Goal: Task Accomplishment & Management: Manage account settings

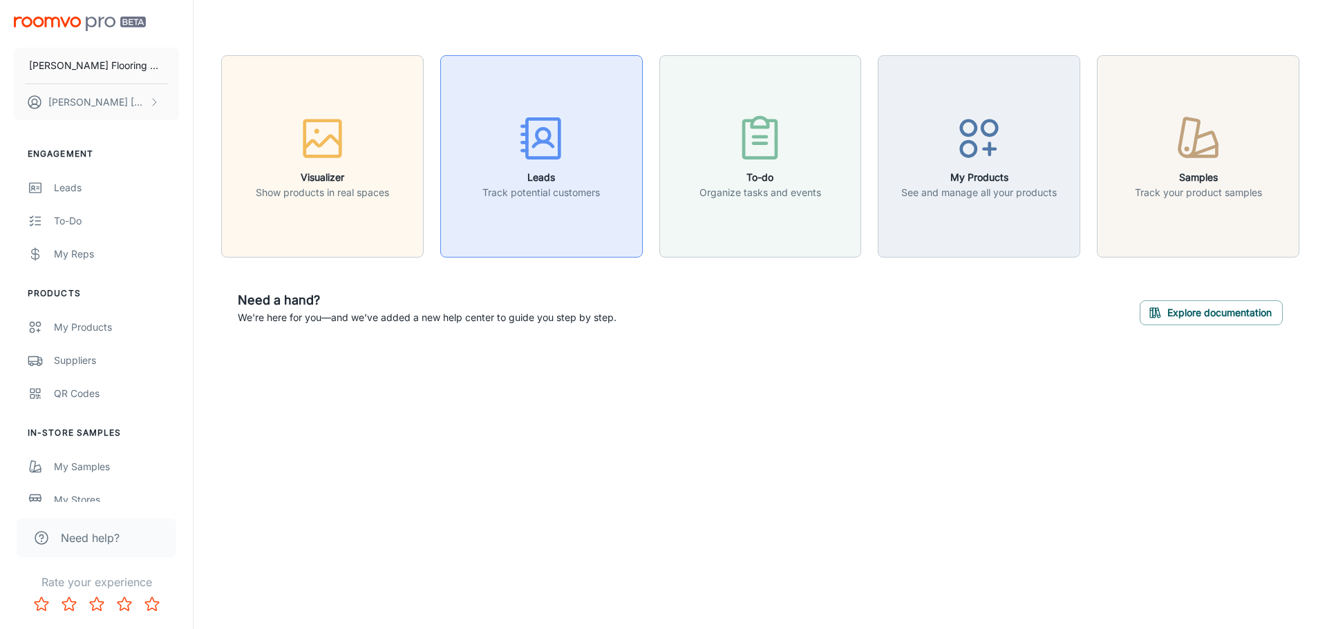
click at [544, 171] on h6 "Leads" at bounding box center [540, 177] width 117 height 15
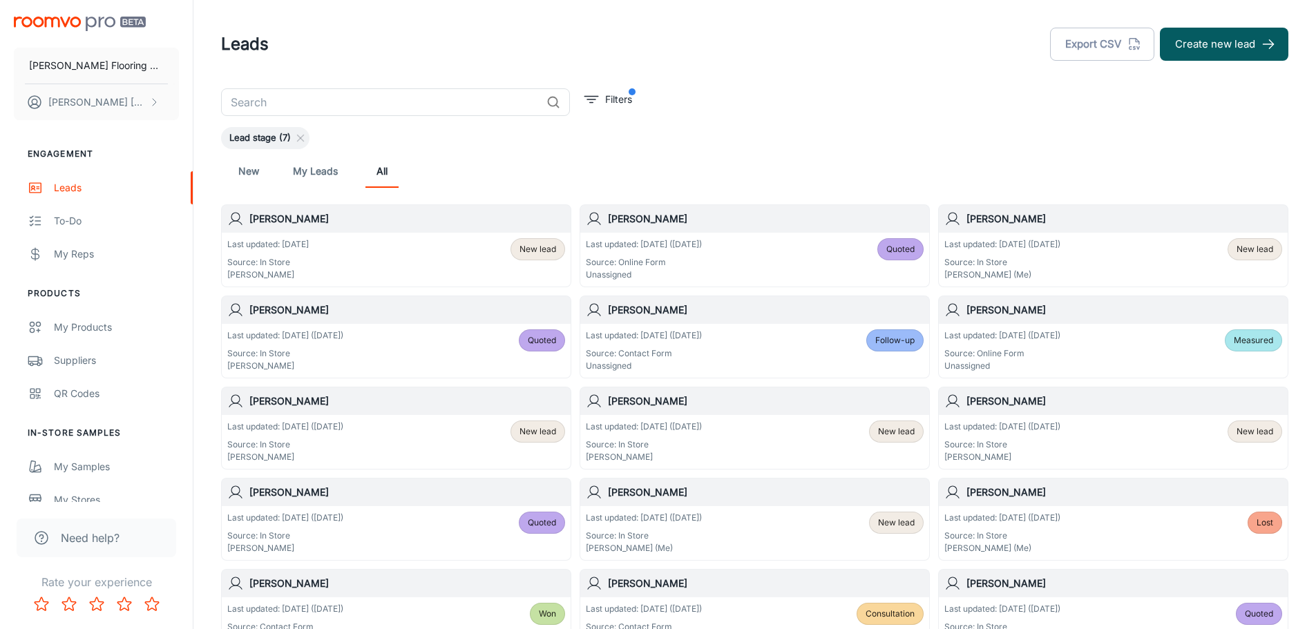
click at [722, 350] on div "Last updated: Aug 12 (2 days ago) Source: Contact Form Unassigned Follow-up" at bounding box center [755, 351] width 338 height 43
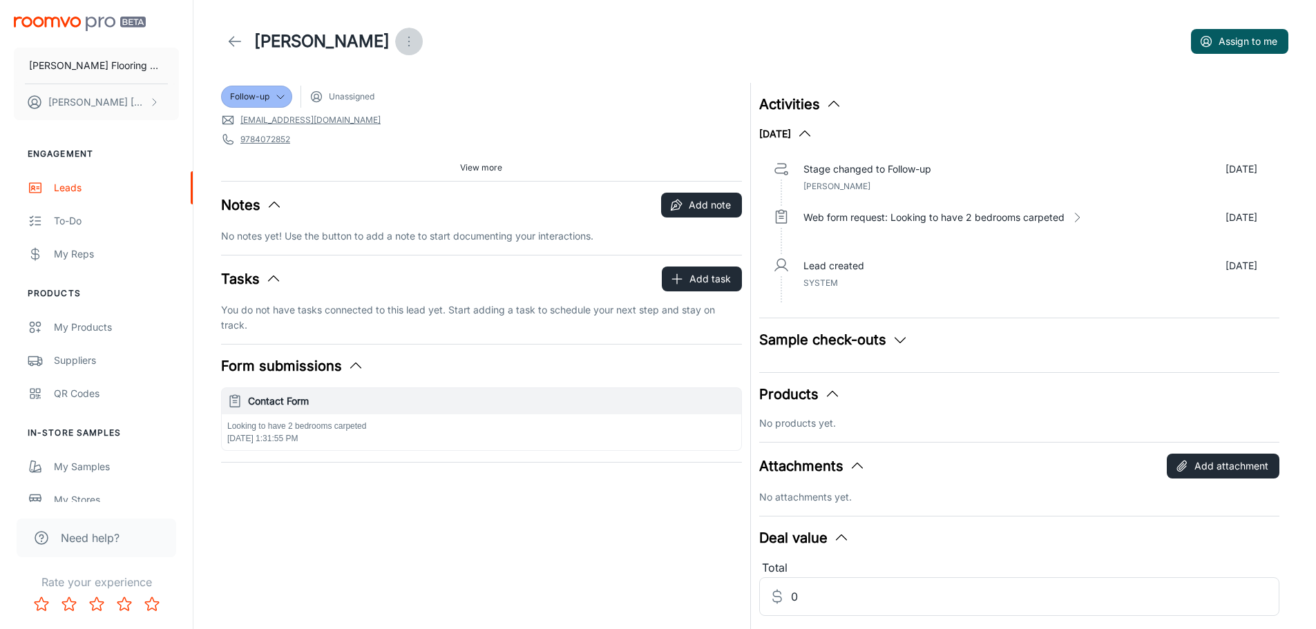
click at [401, 41] on icon "Open menu" at bounding box center [409, 41] width 17 height 17
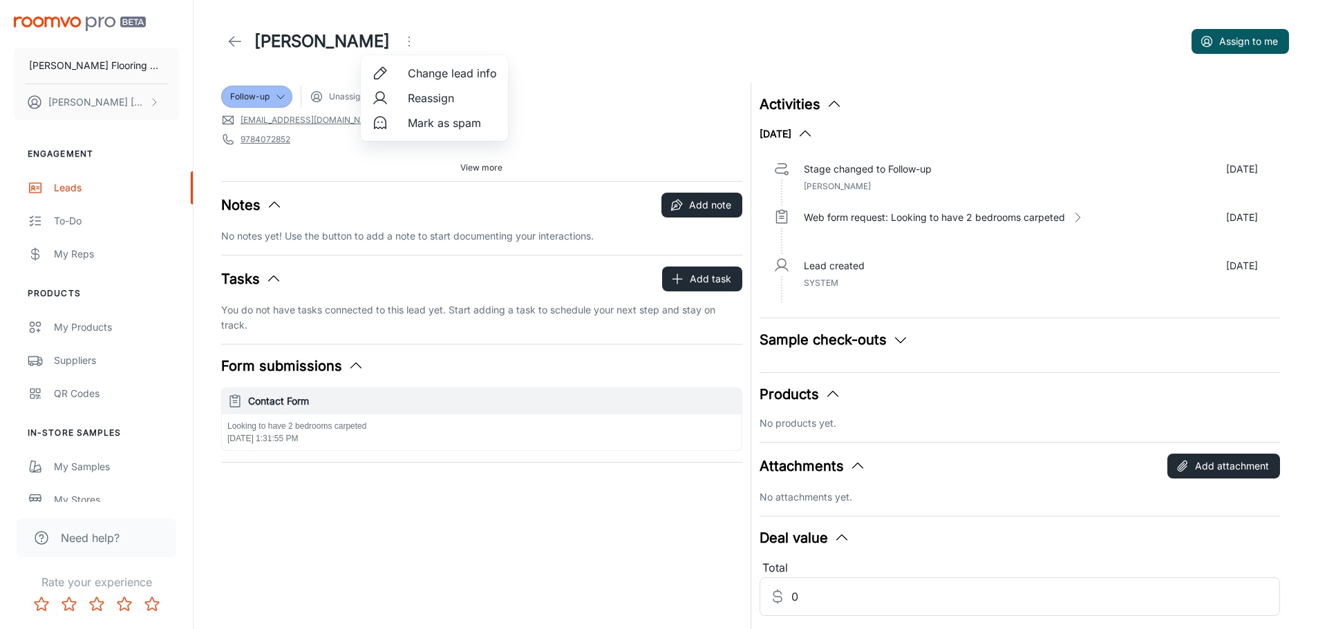
click at [417, 77] on span "Change lead info" at bounding box center [452, 73] width 89 height 17
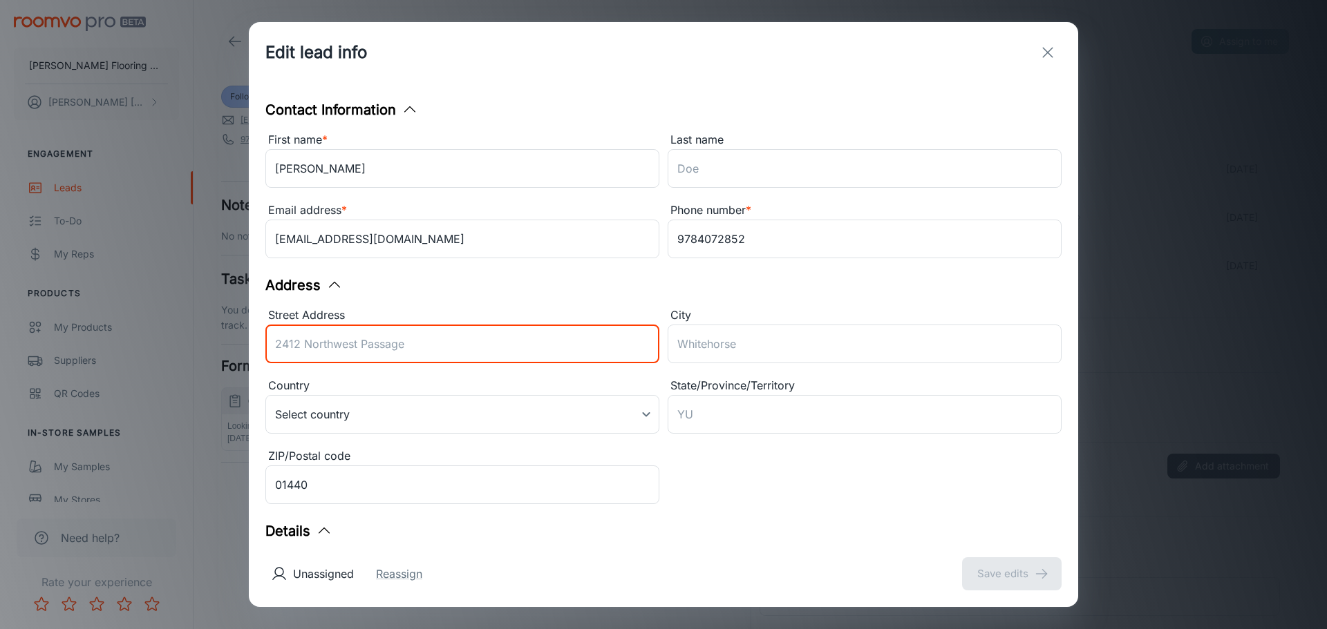
click at [372, 352] on input "Street Address" at bounding box center [462, 344] width 394 height 39
type input "87 Opal Lane"
click at [962, 558] on button "Save edits" at bounding box center [1011, 574] width 99 height 33
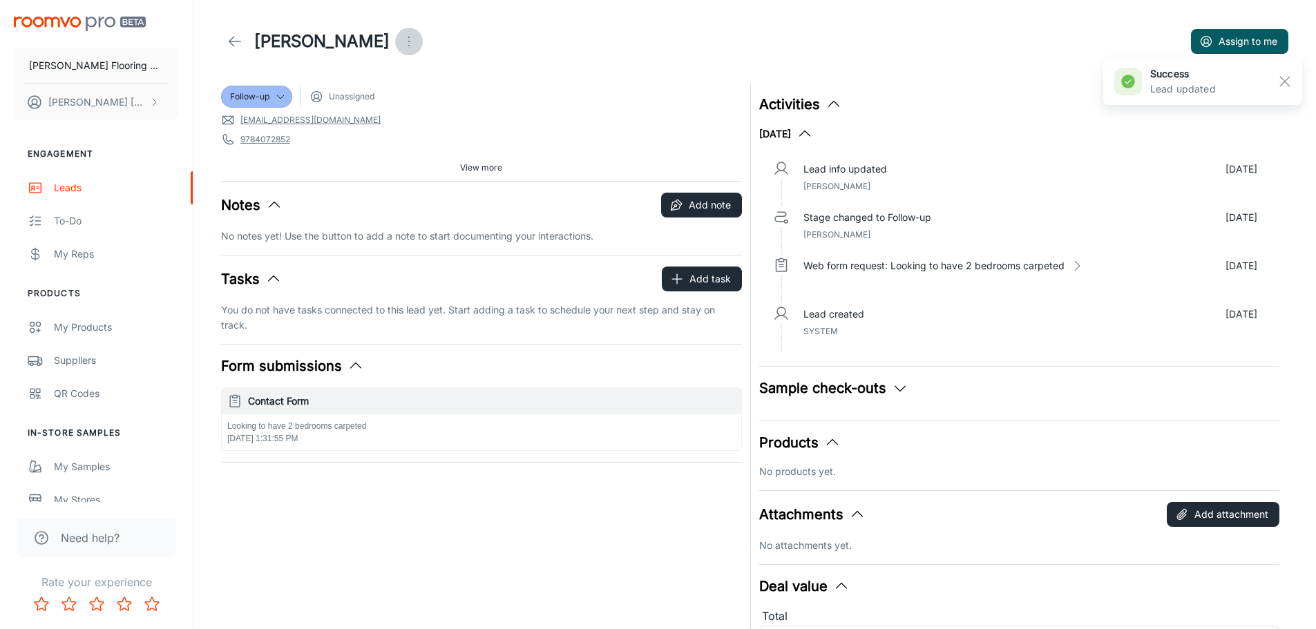
click at [486, 163] on span "View more" at bounding box center [481, 168] width 42 height 12
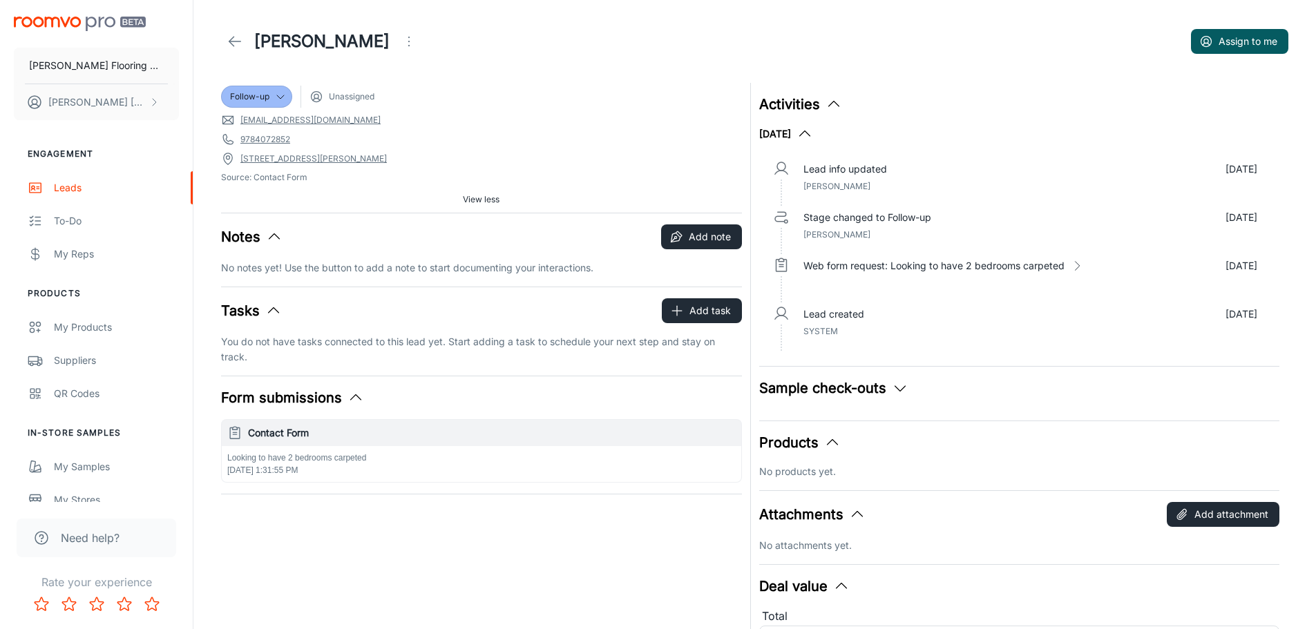
click at [395, 55] on button "Open menu" at bounding box center [409, 42] width 28 height 28
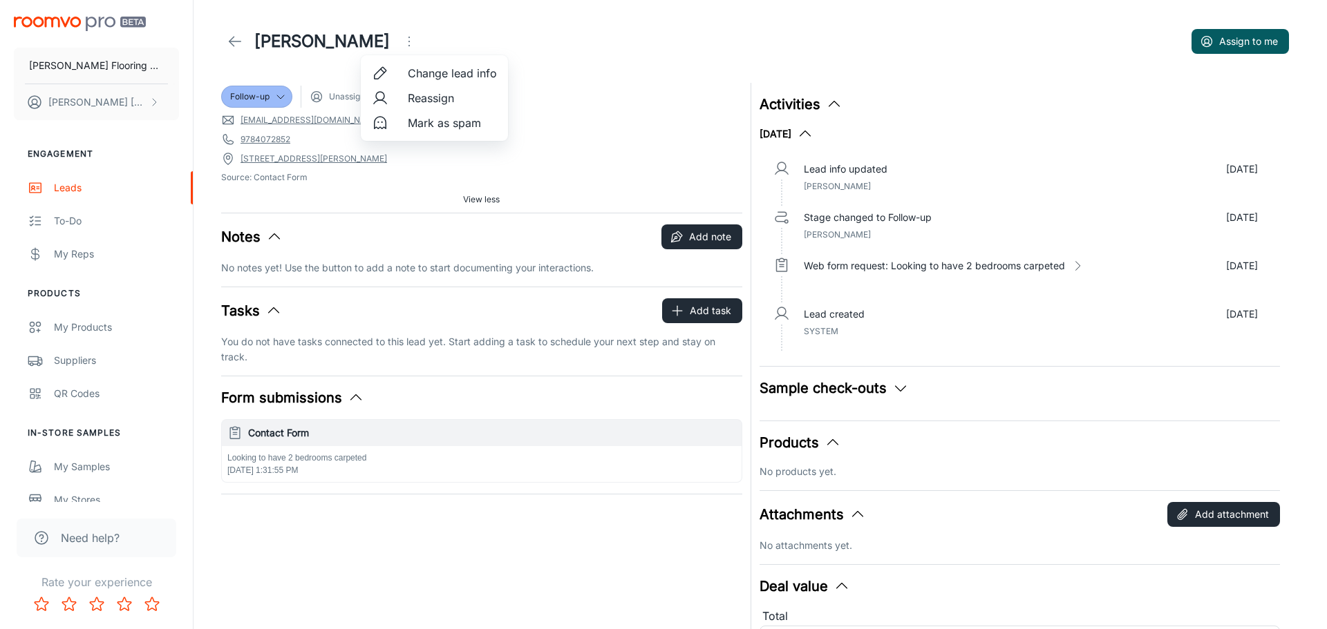
click at [427, 74] on span "Change lead info" at bounding box center [452, 73] width 89 height 17
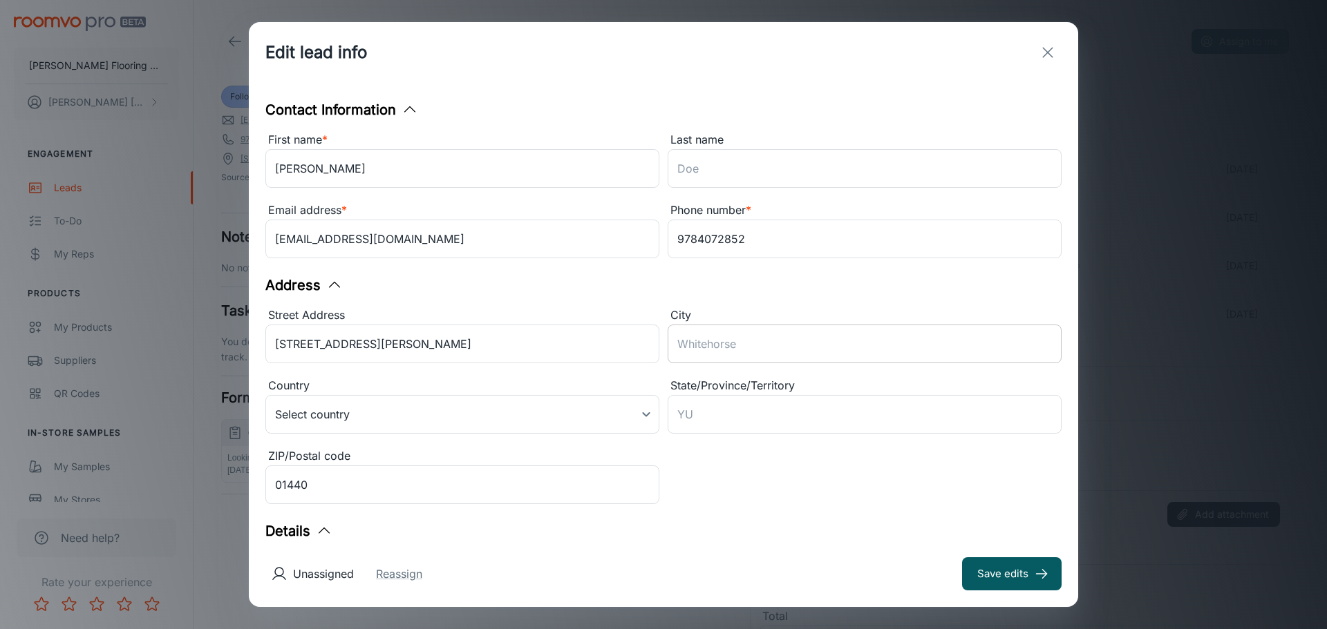
click at [687, 339] on input "City" at bounding box center [864, 344] width 394 height 39
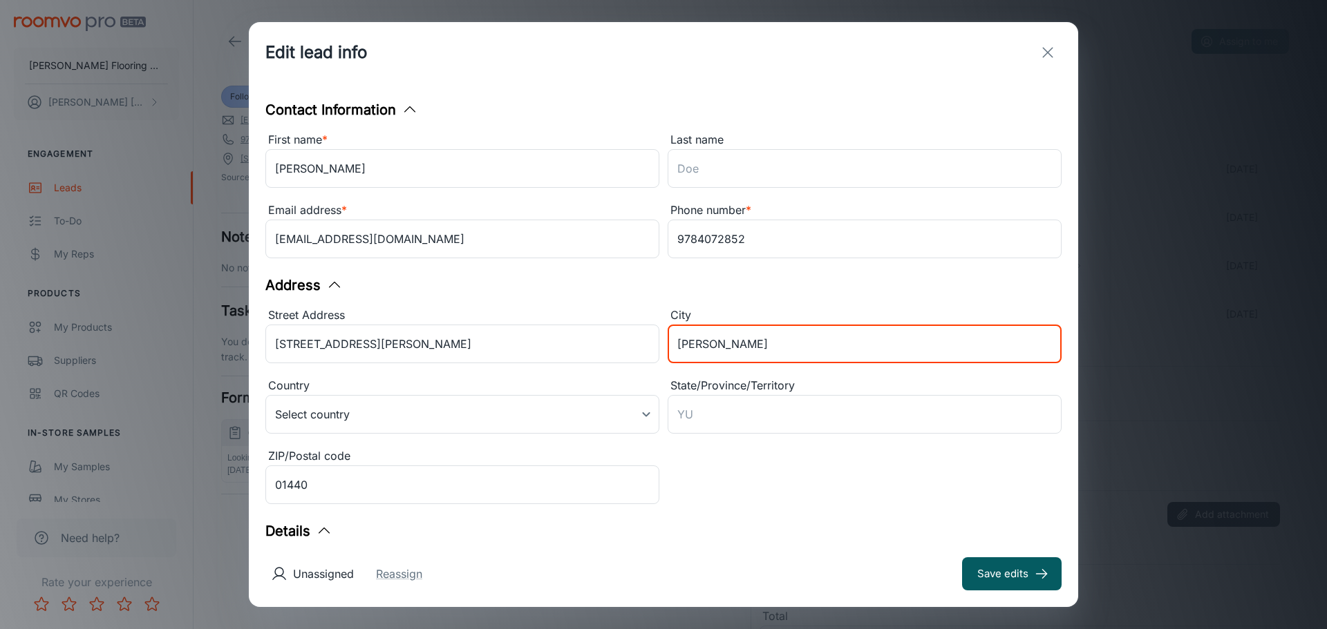
type input "Gardner"
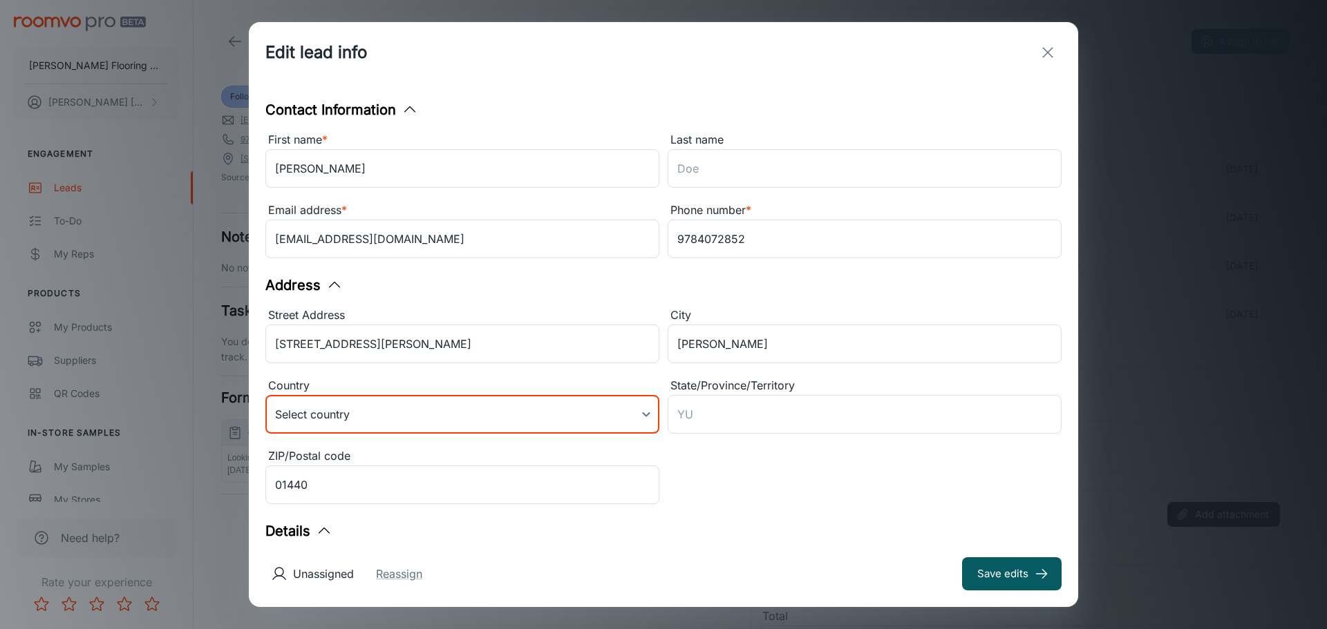
click at [645, 415] on body "Horrigan Flooring Center Patrick Horrigan Engagement Leads To-do My Reps Produc…" at bounding box center [663, 314] width 1327 height 629
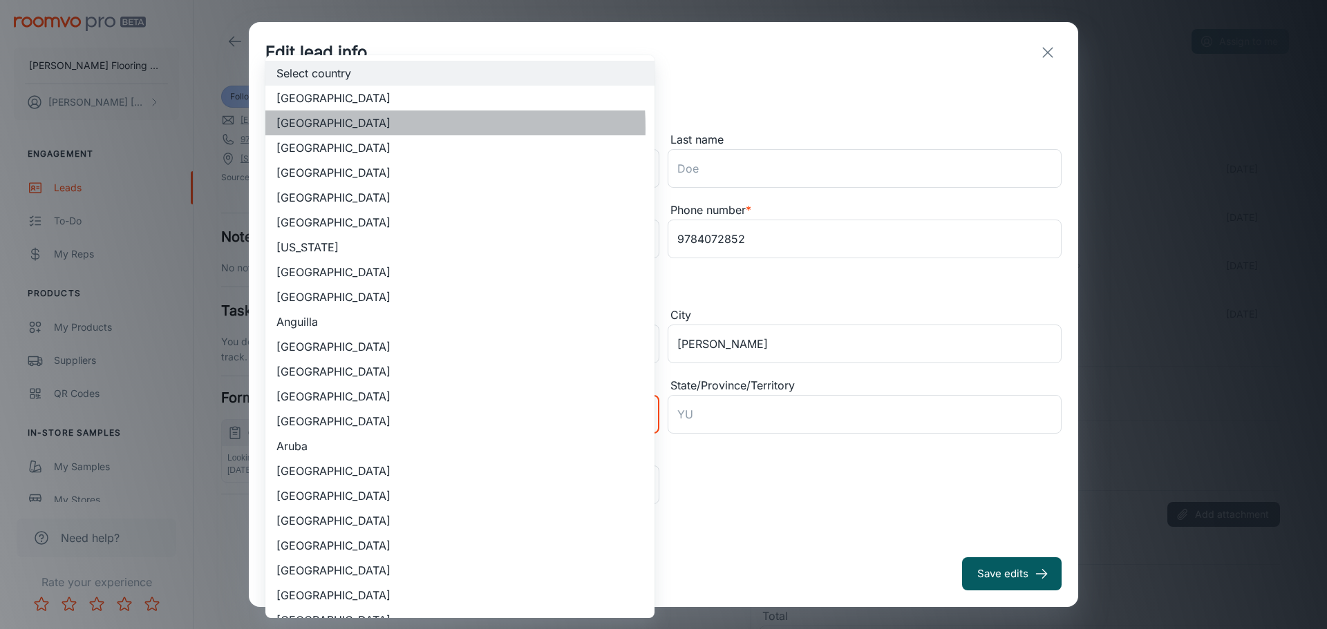
click at [352, 128] on li "United States of America" at bounding box center [459, 123] width 389 height 25
type input "US"
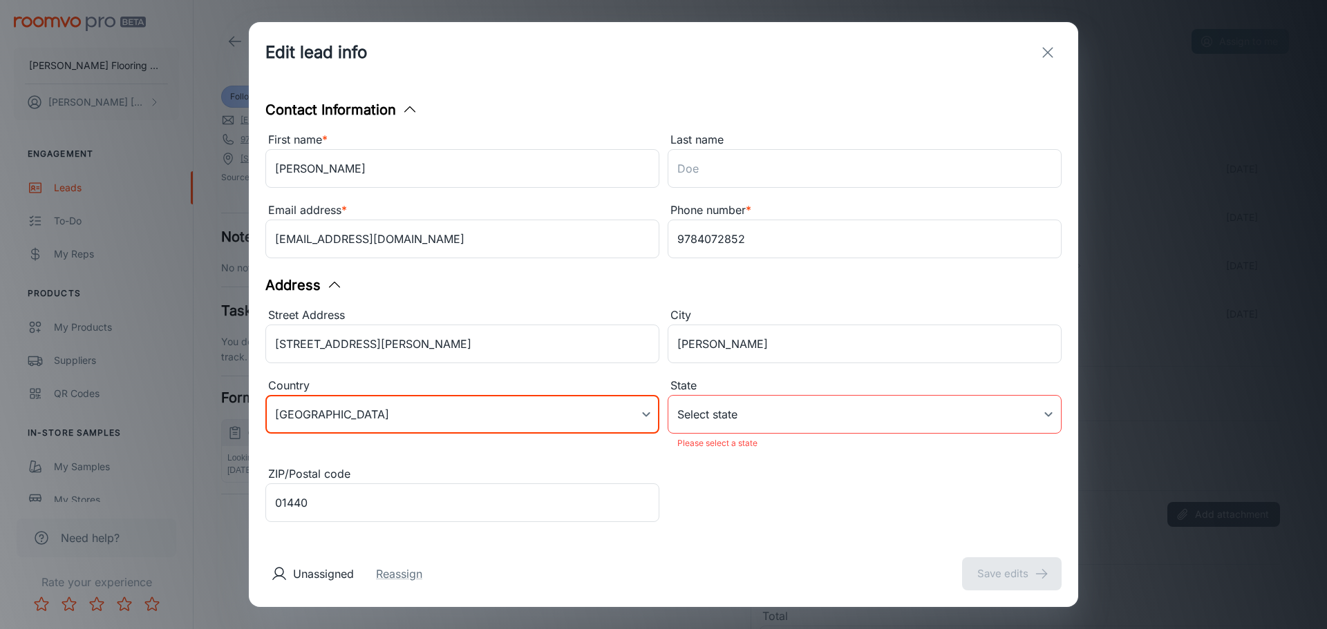
click at [730, 409] on body "Horrigan Flooring Center Patrick Horrigan Engagement Leads To-do My Reps Produc…" at bounding box center [663, 314] width 1327 height 629
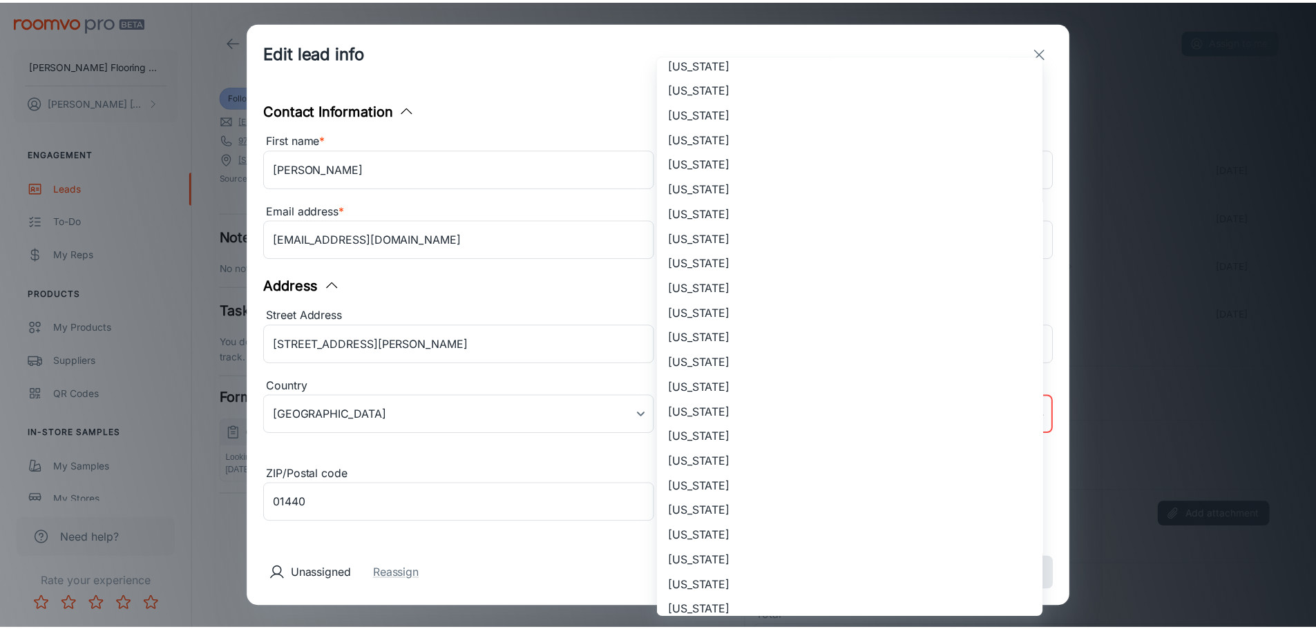
scroll to position [345, 0]
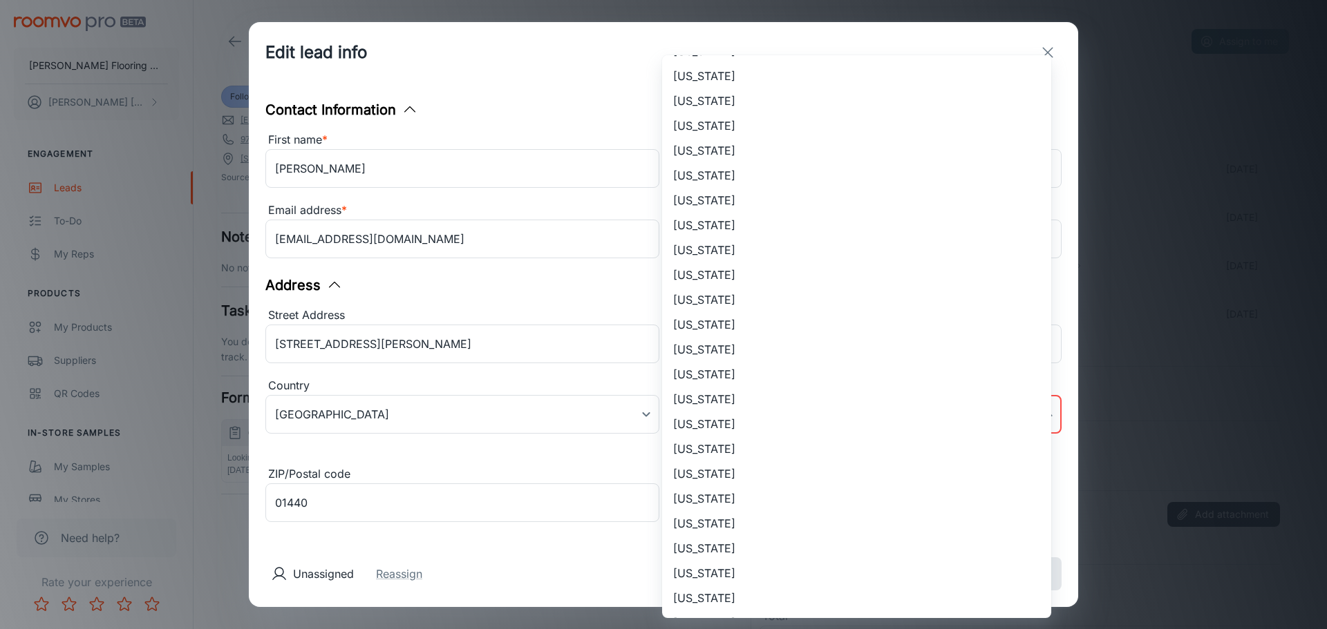
click at [725, 278] on li "Massachusetts" at bounding box center [856, 275] width 389 height 25
type input "Massachusetts"
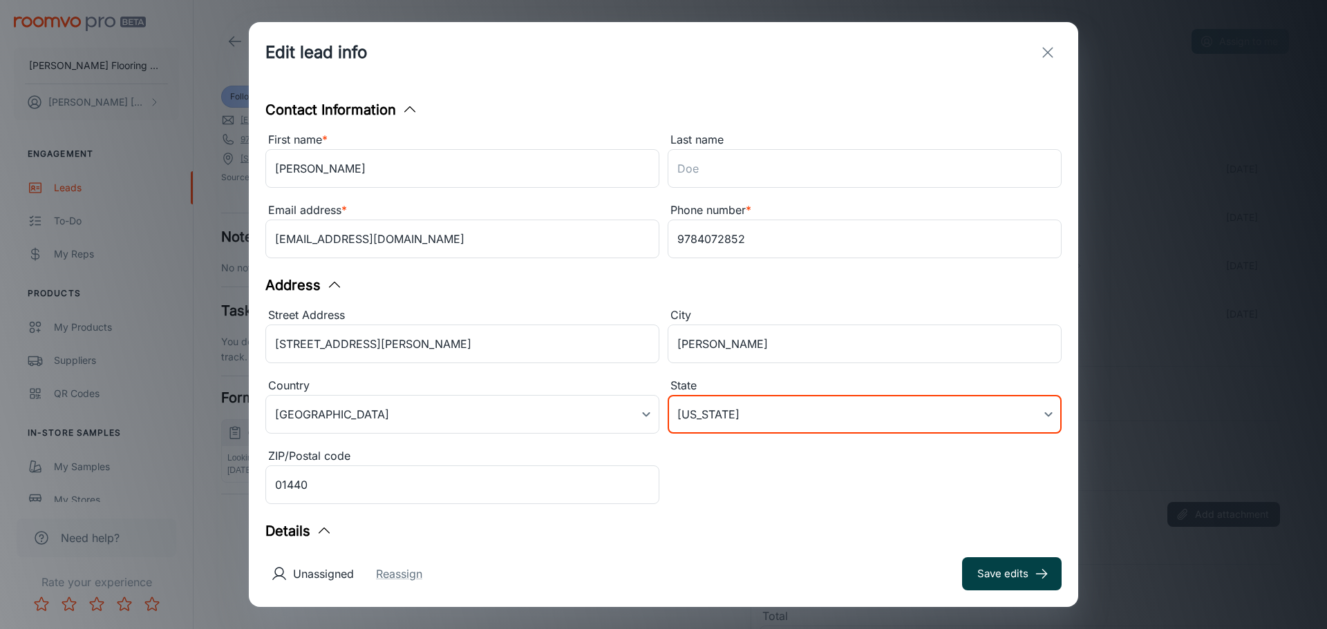
click at [1015, 579] on button "Save edits" at bounding box center [1011, 574] width 99 height 33
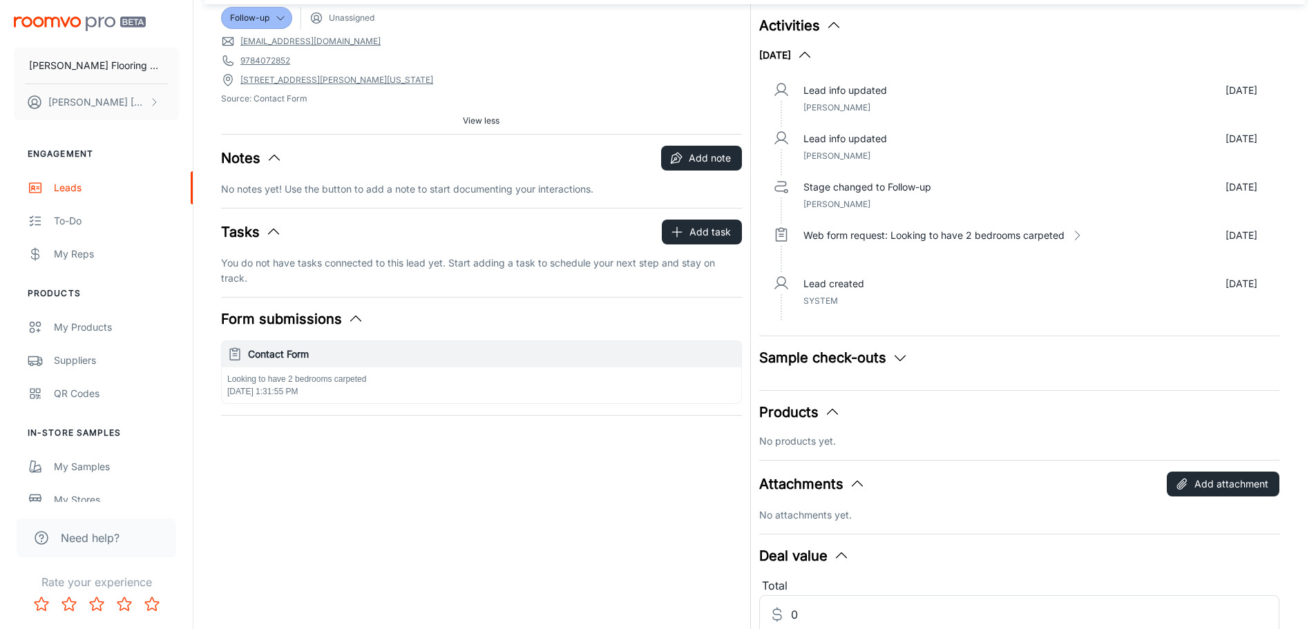
scroll to position [0, 0]
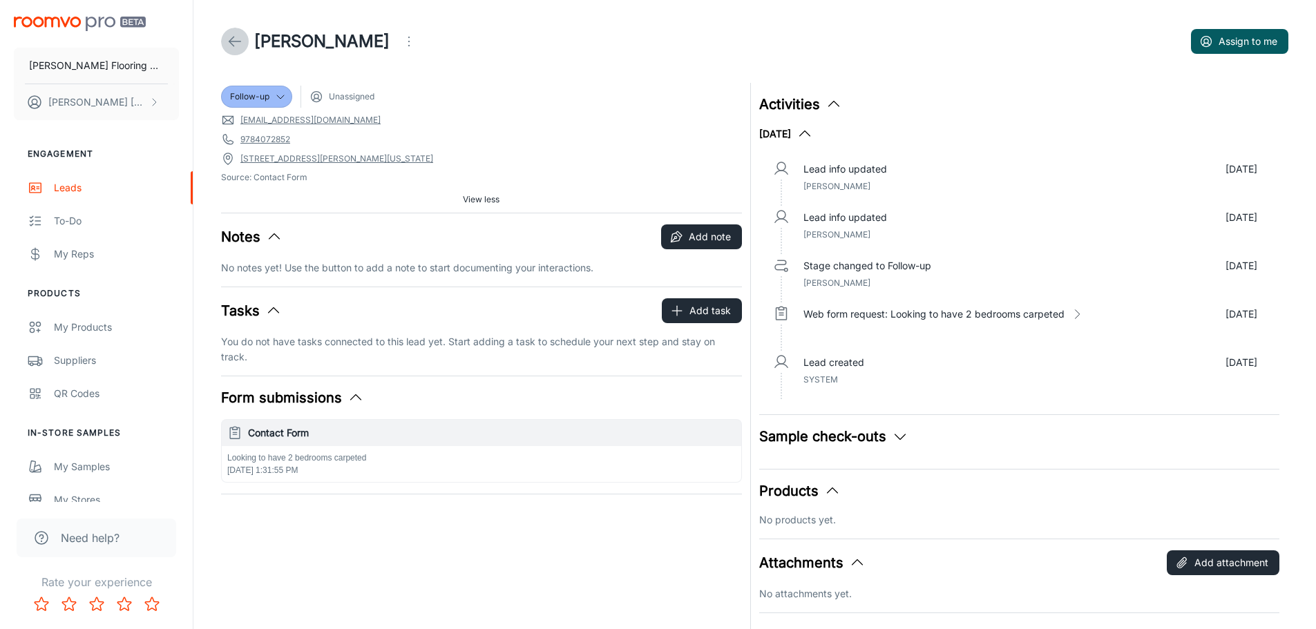
click at [232, 39] on polyline at bounding box center [231, 42] width 5 height 10
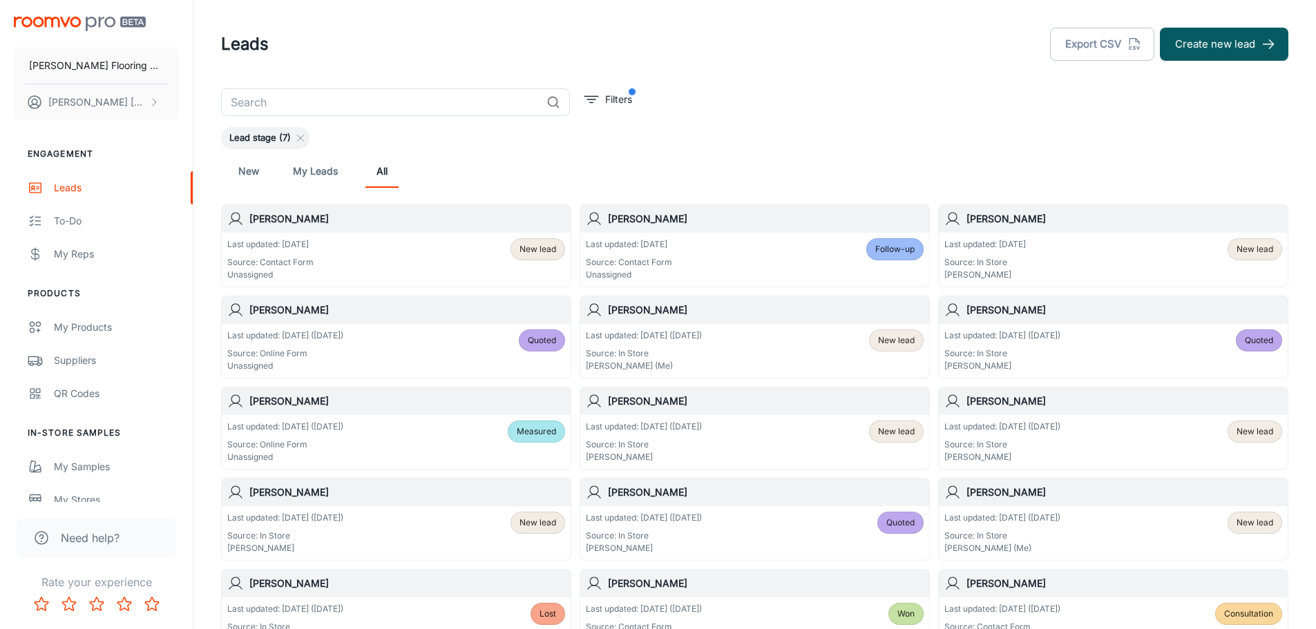
click at [902, 254] on span "Follow-up" at bounding box center [894, 249] width 39 height 12
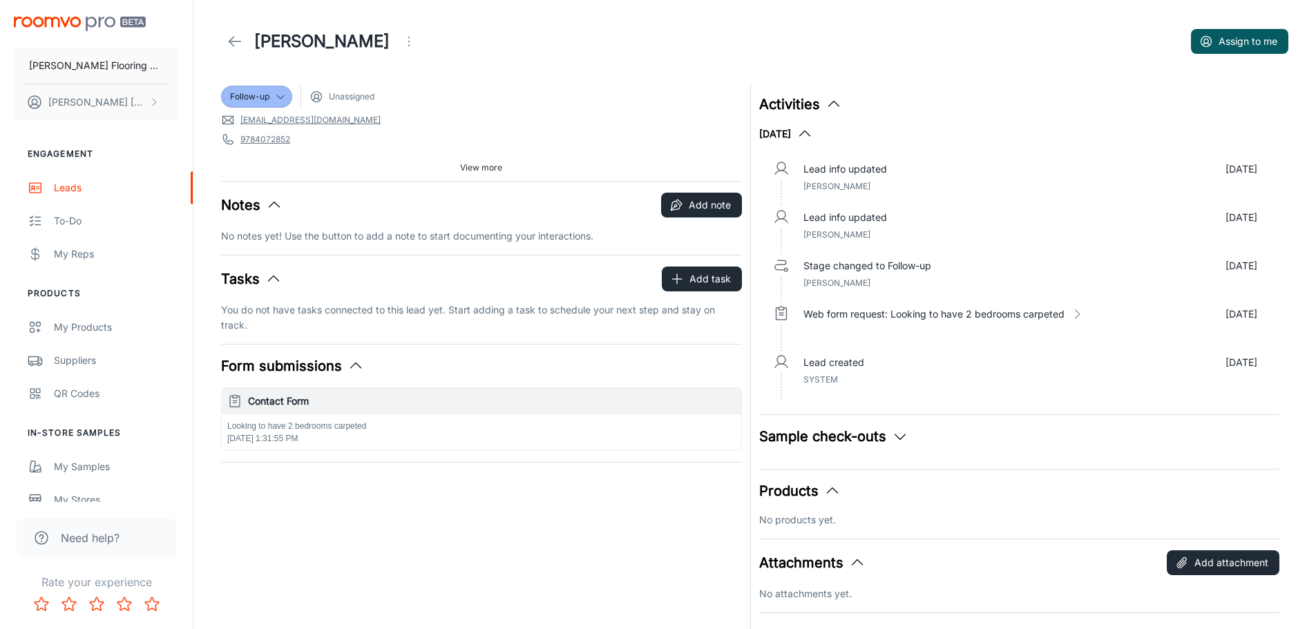
click at [231, 46] on icon at bounding box center [235, 41] width 17 height 17
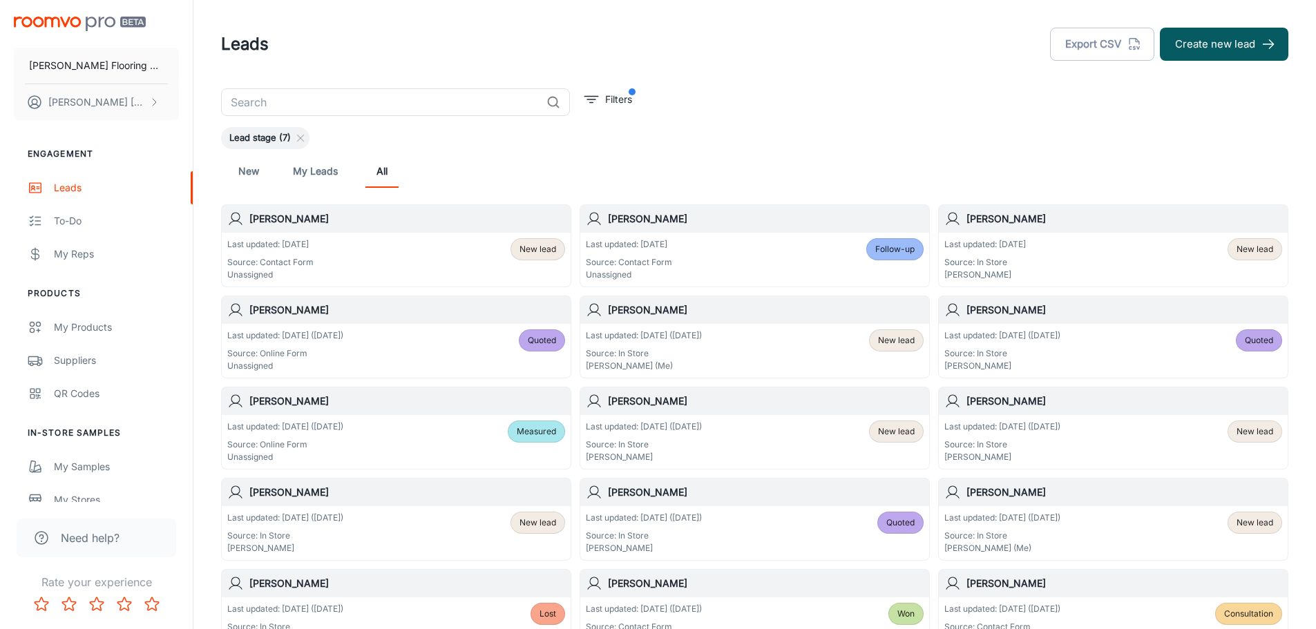
click at [1027, 269] on div "Last updated: Today Source: In Store Karen Lemire New lead" at bounding box center [1114, 259] width 338 height 43
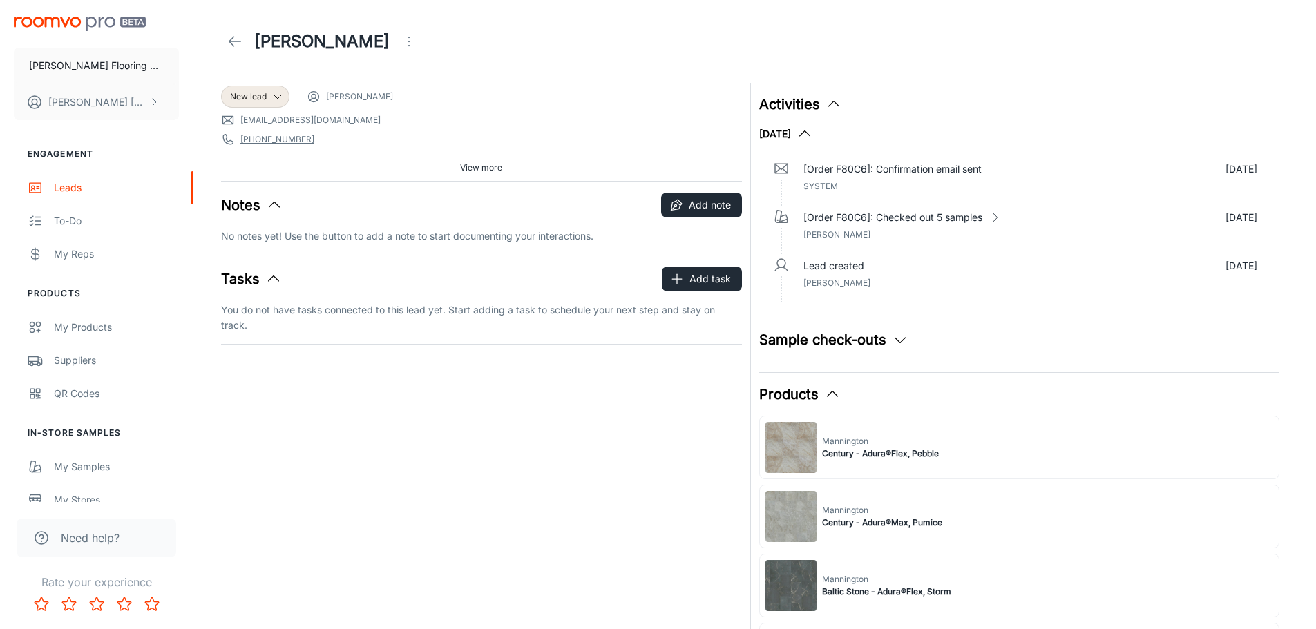
click at [477, 166] on span "View more" at bounding box center [481, 168] width 42 height 12
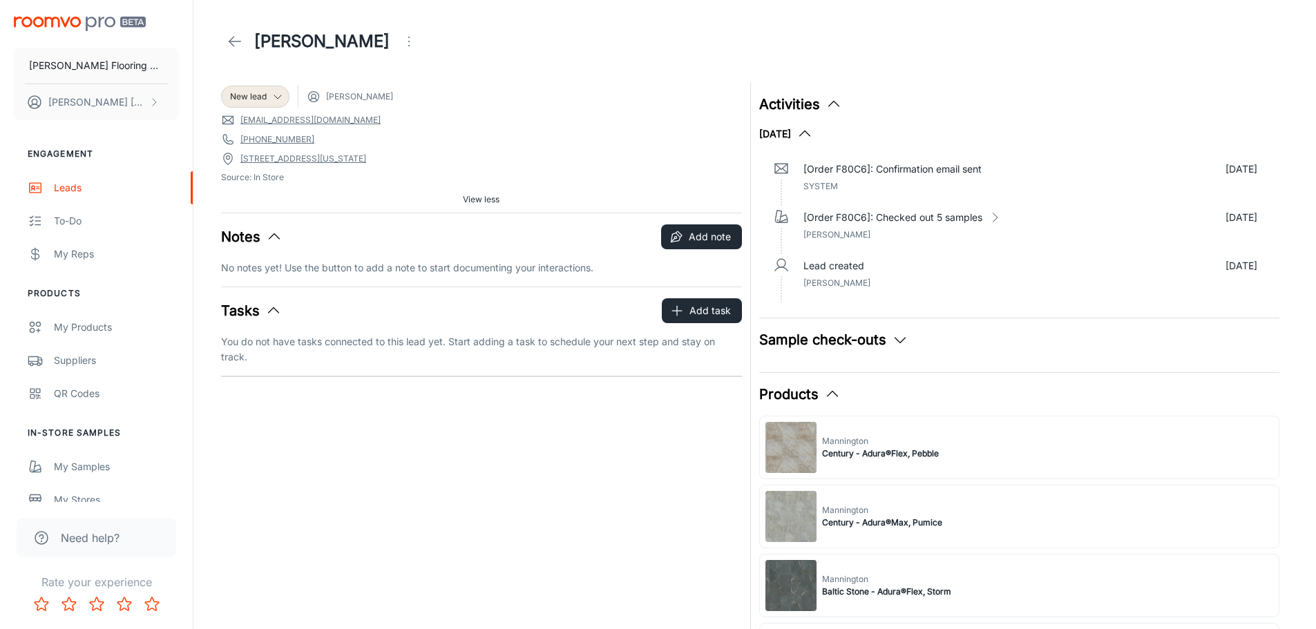
click at [234, 42] on icon at bounding box center [235, 41] width 17 height 17
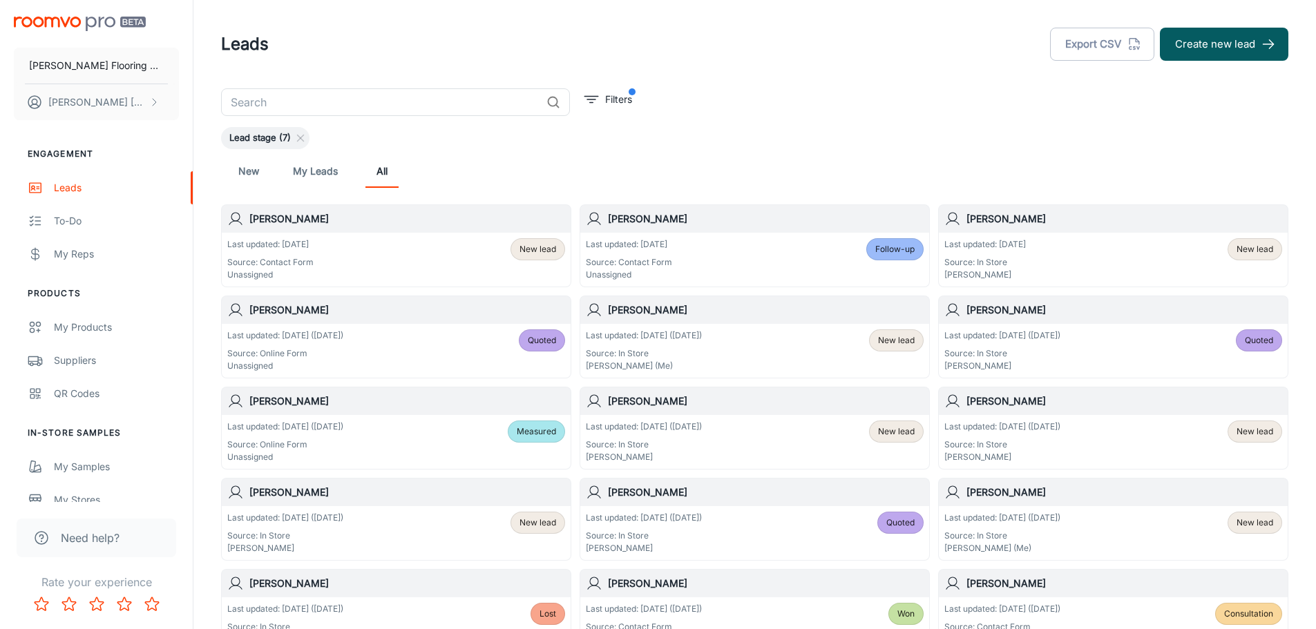
click at [435, 234] on div "Last updated: Today Source: Contact Form Unassigned New lead" at bounding box center [396, 260] width 349 height 54
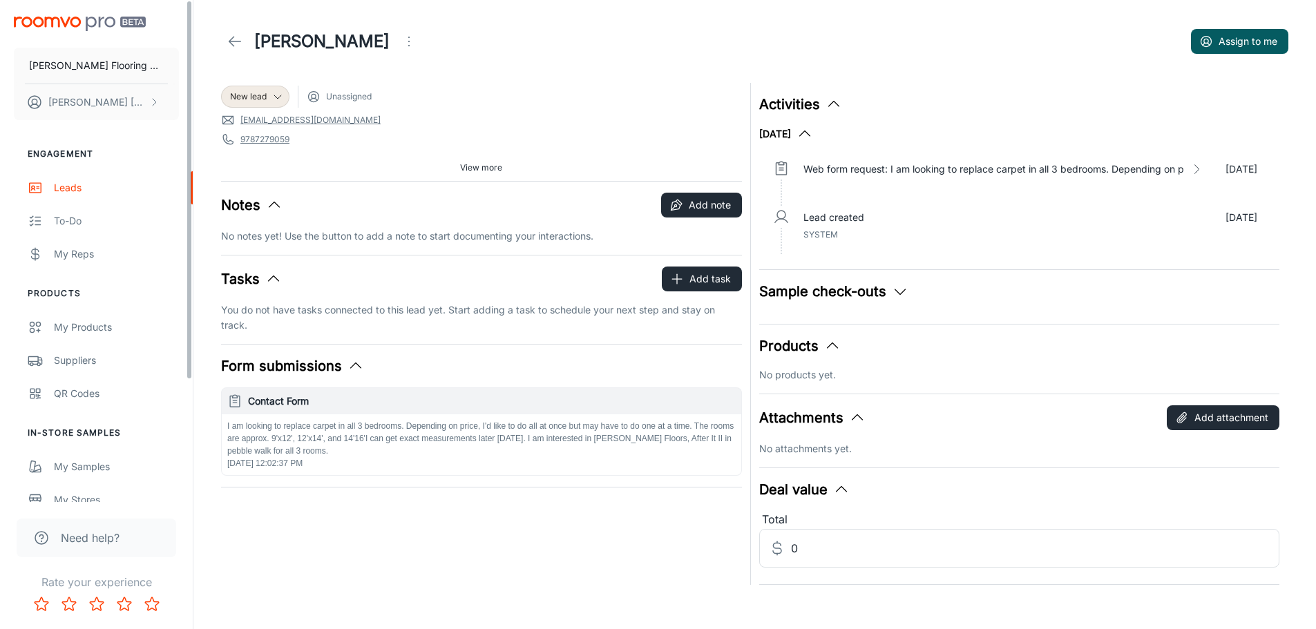
click at [228, 44] on icon at bounding box center [235, 41] width 17 height 17
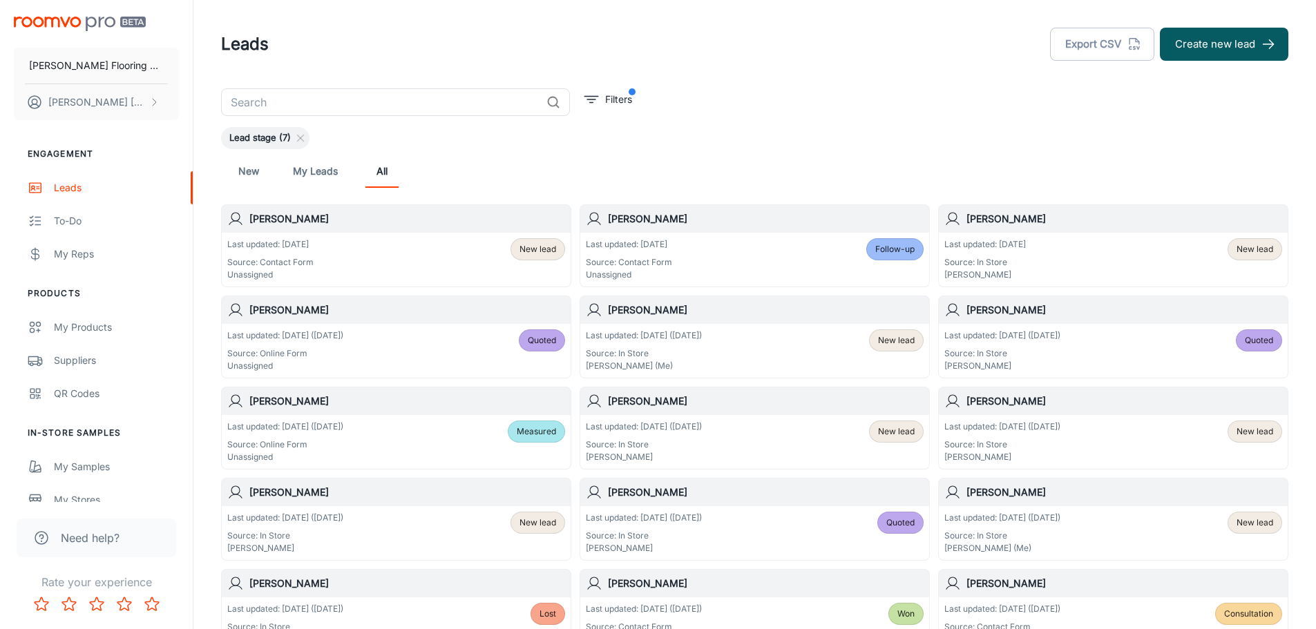
click at [879, 254] on span "Follow-up" at bounding box center [894, 249] width 39 height 12
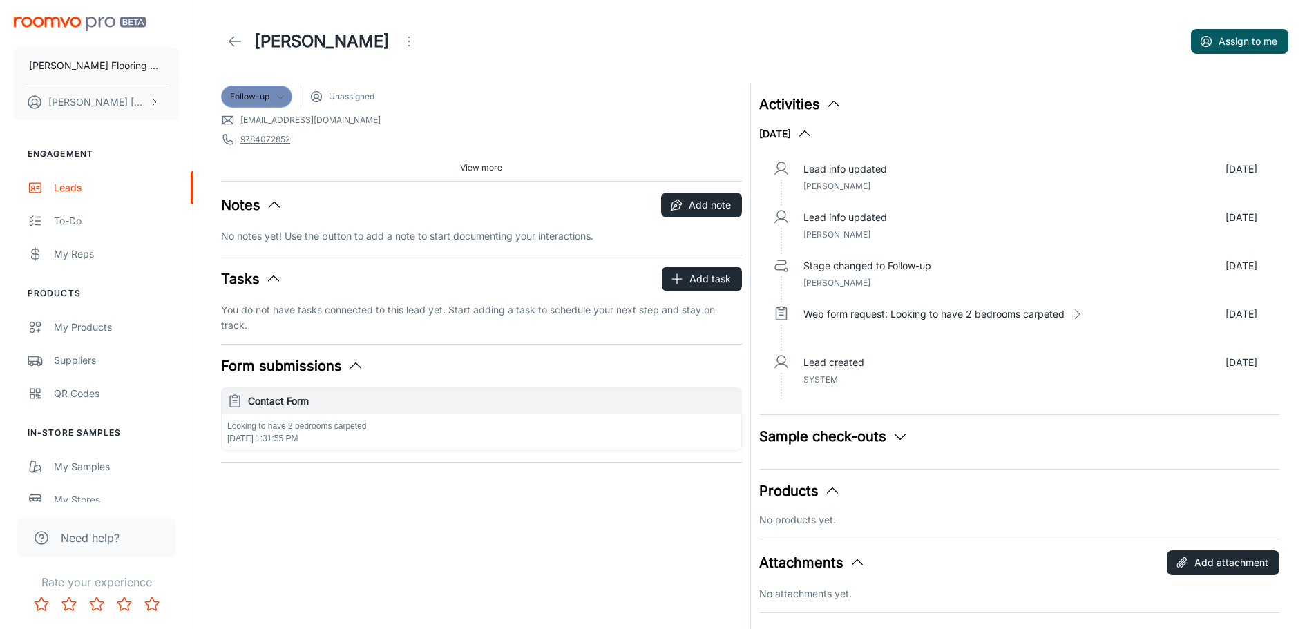
click at [281, 97] on icon at bounding box center [280, 96] width 11 height 11
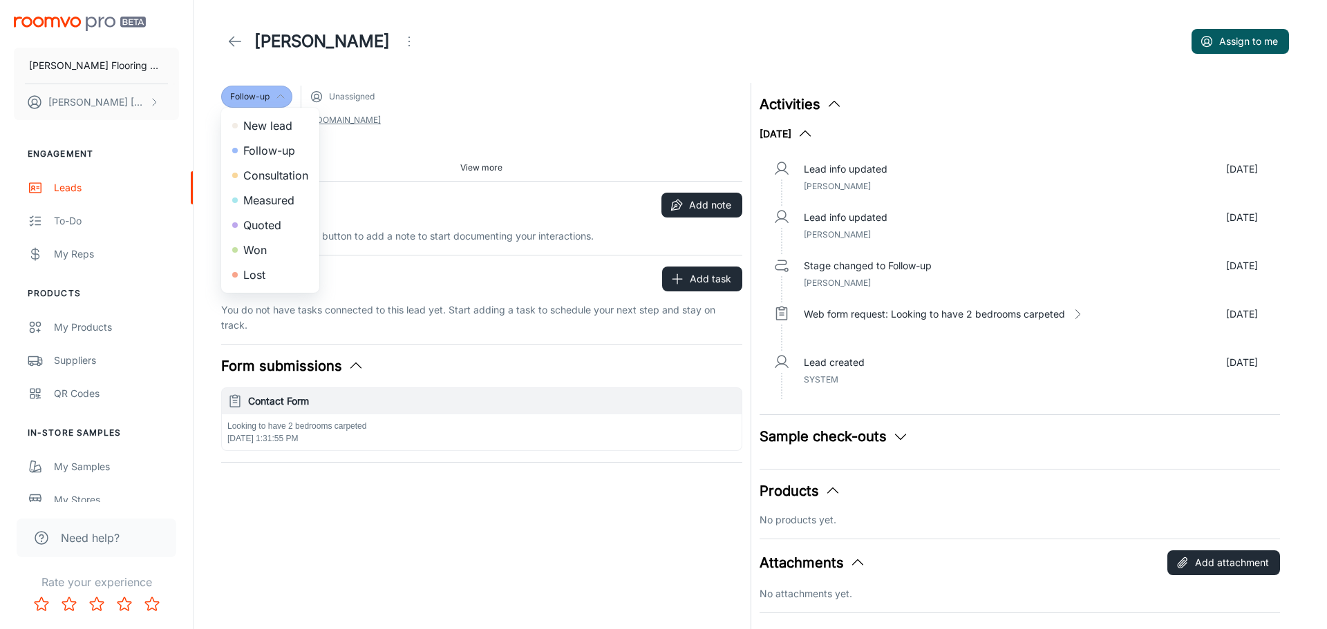
click at [283, 171] on li "Consultation" at bounding box center [270, 175] width 98 height 25
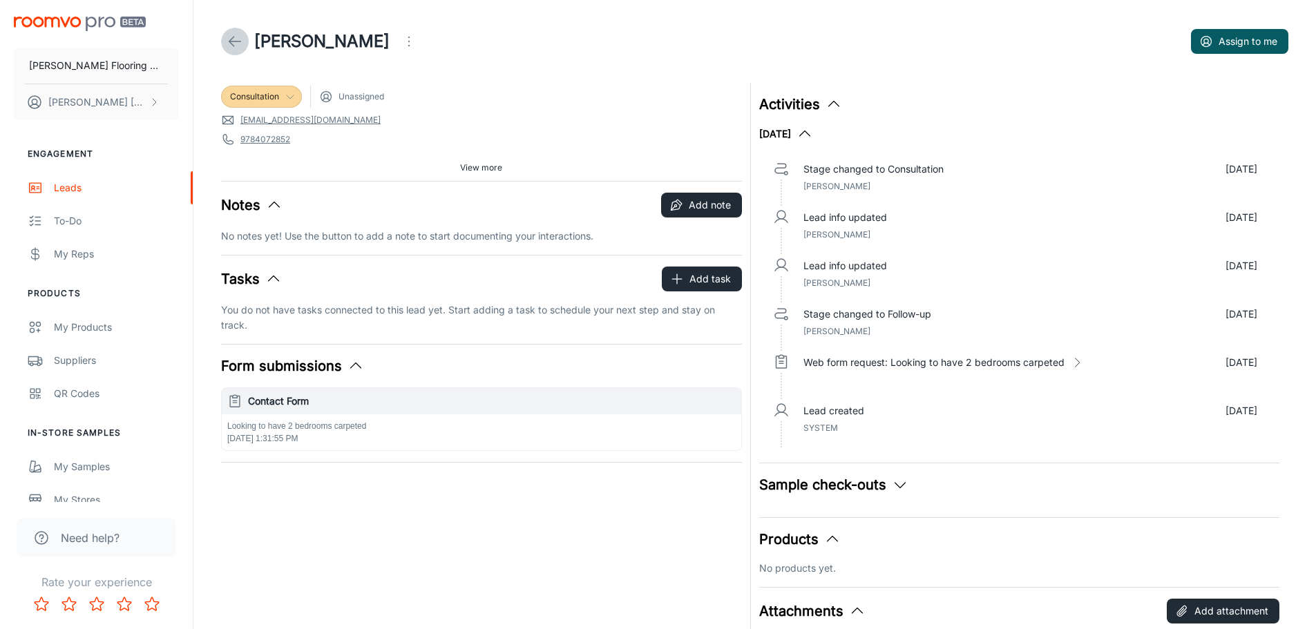
click at [236, 44] on icon at bounding box center [235, 41] width 17 height 17
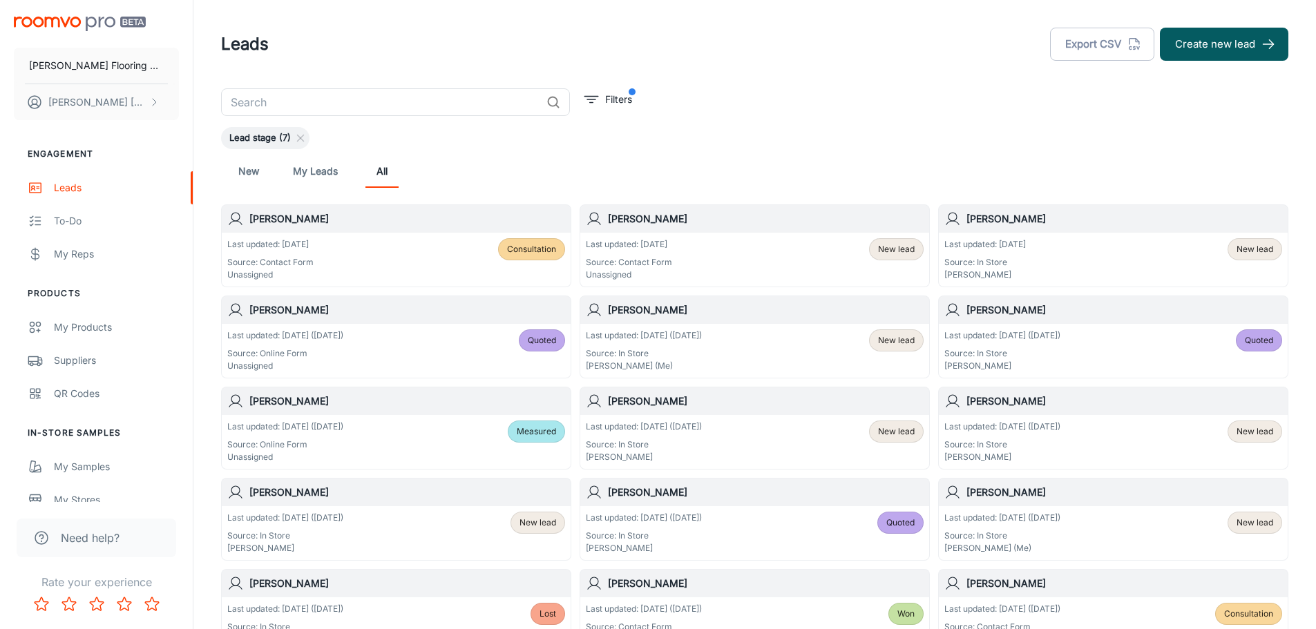
click at [710, 254] on div "Last updated: Today Source: Contact Form Unassigned New lead" at bounding box center [755, 259] width 338 height 43
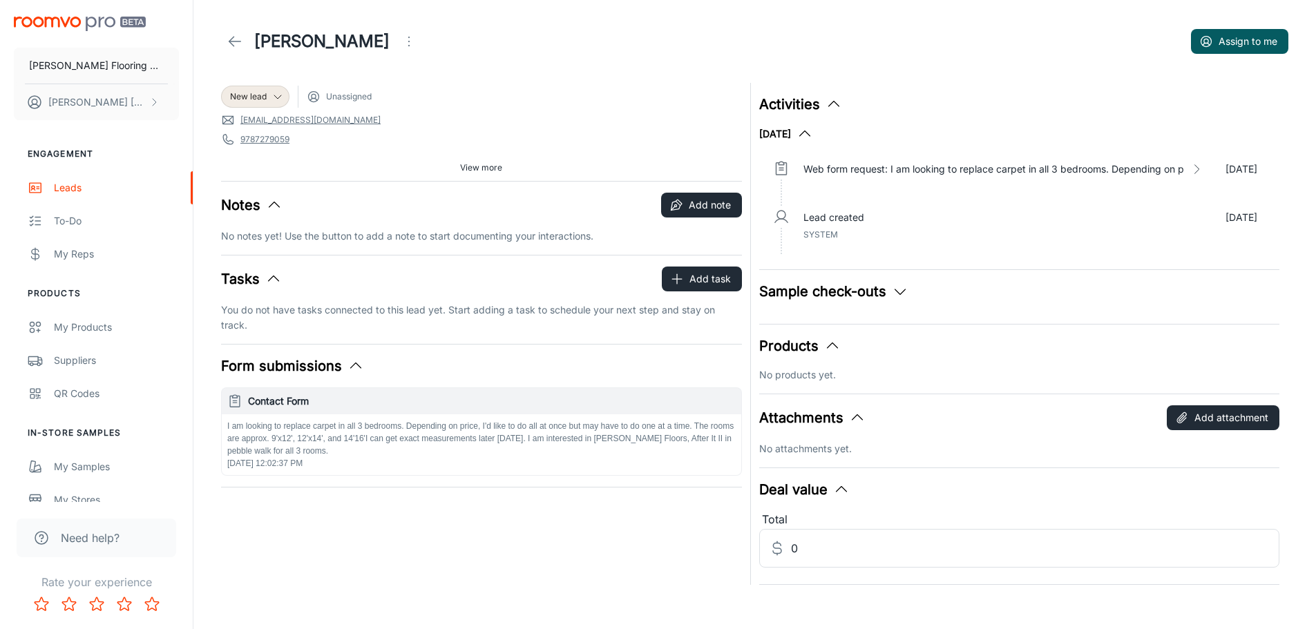
click at [241, 46] on icon at bounding box center [235, 41] width 17 height 17
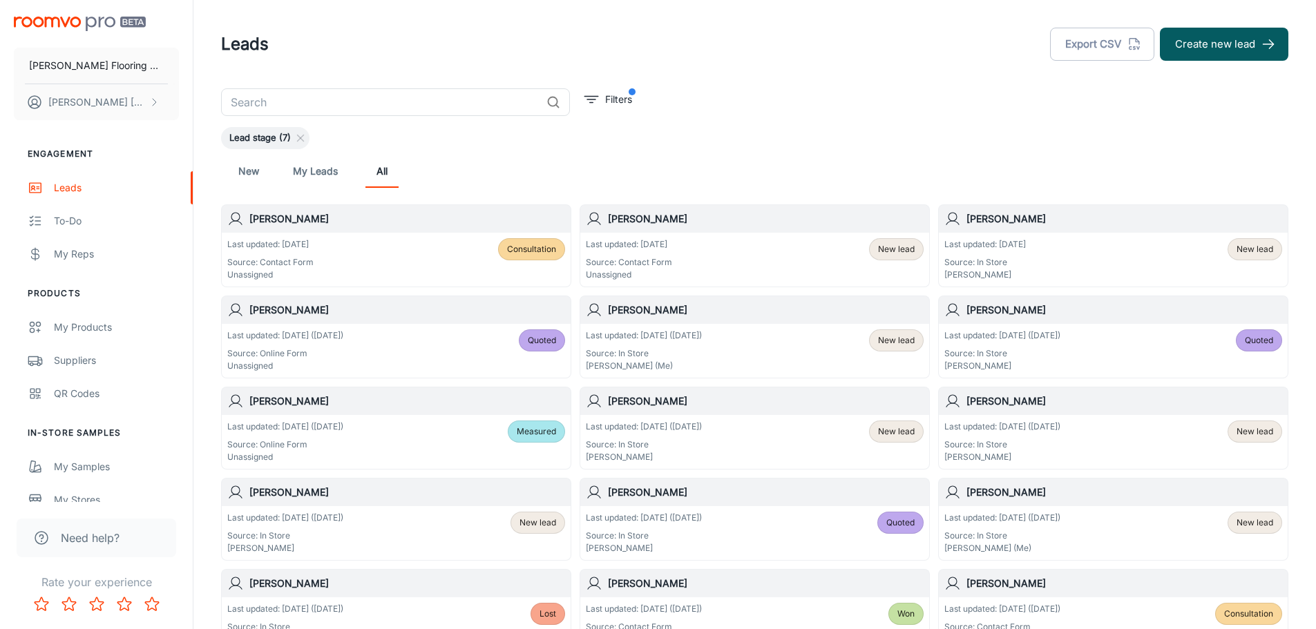
click at [1025, 342] on div "Last updated: Aug 13 (1 days ago) Source: In Store Karen Lemire" at bounding box center [1003, 351] width 116 height 43
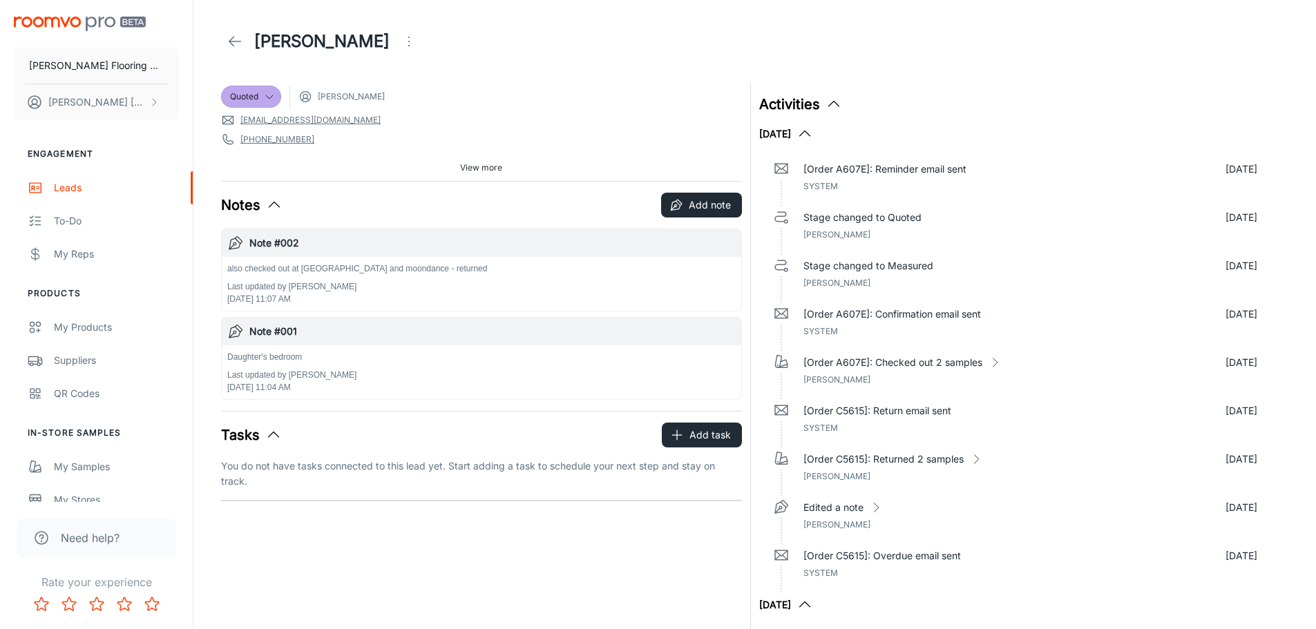
click at [238, 39] on icon at bounding box center [235, 41] width 17 height 17
